Goal: Task Accomplishment & Management: Manage account settings

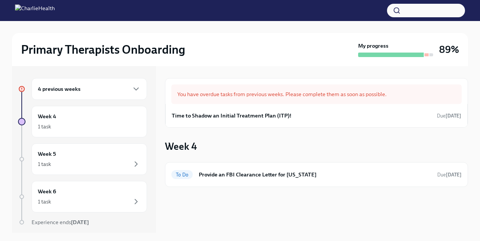
click at [213, 96] on div "You have overdue tasks from previous weeks. Please complete them as soon as pos…" at bounding box center [316, 94] width 290 height 20
click at [95, 86] on div "4 previous weeks" at bounding box center [89, 88] width 103 height 9
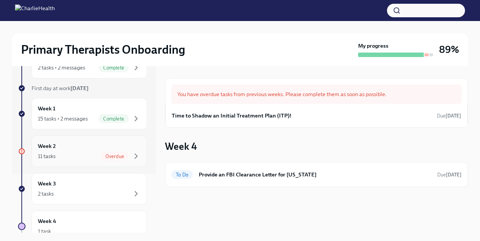
scroll to position [67, 0]
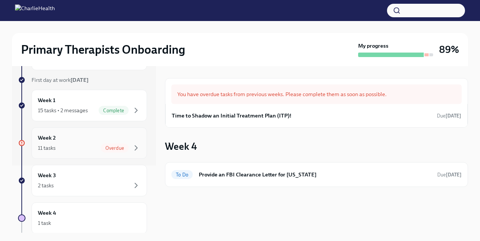
click at [111, 150] on span "Overdue" at bounding box center [115, 148] width 28 height 6
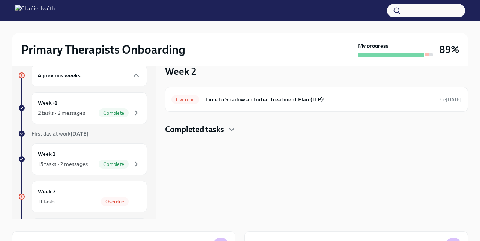
scroll to position [14, 0]
click at [234, 92] on div "Overdue Time to Shadow an Initial Treatment Plan (ITP)! Due [DATE]" at bounding box center [316, 99] width 303 height 25
click at [238, 104] on div "Overdue Time to Shadow an Initial Treatment Plan (ITP)! Due [DATE]" at bounding box center [316, 99] width 290 height 12
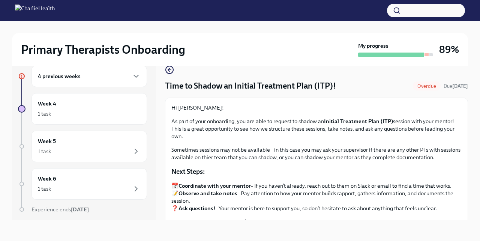
scroll to position [96, 0]
